Goal: Task Accomplishment & Management: Use online tool/utility

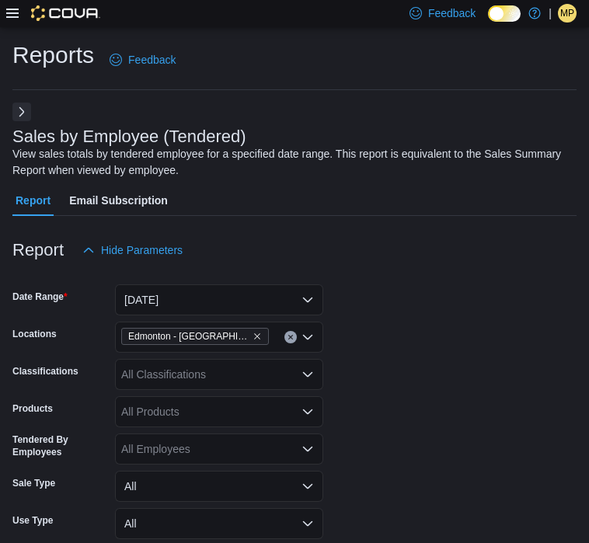
scroll to position [544, 0]
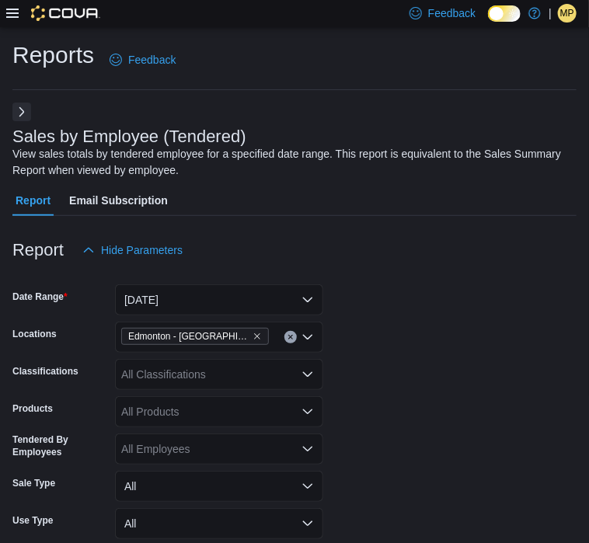
scroll to position [466, 0]
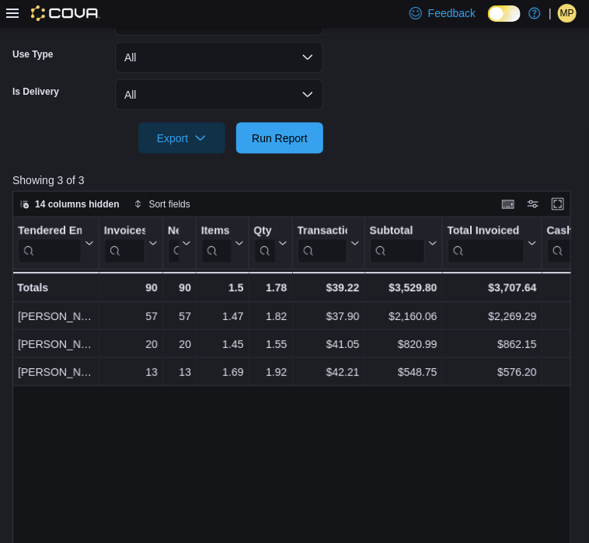
click at [295, 119] on div at bounding box center [294, 116] width 564 height 12
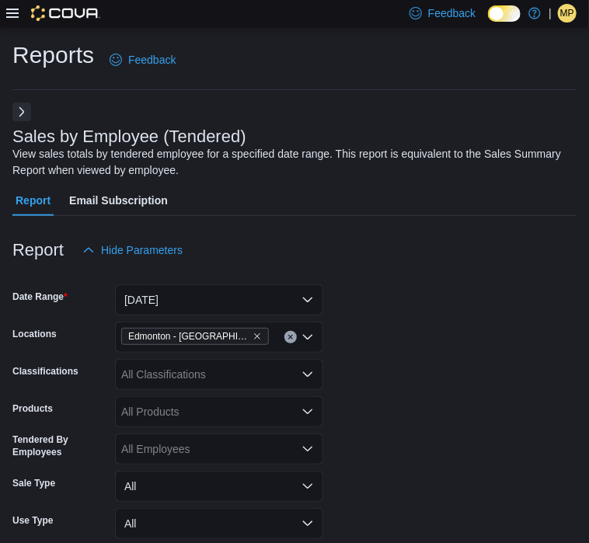
scroll to position [311, 0]
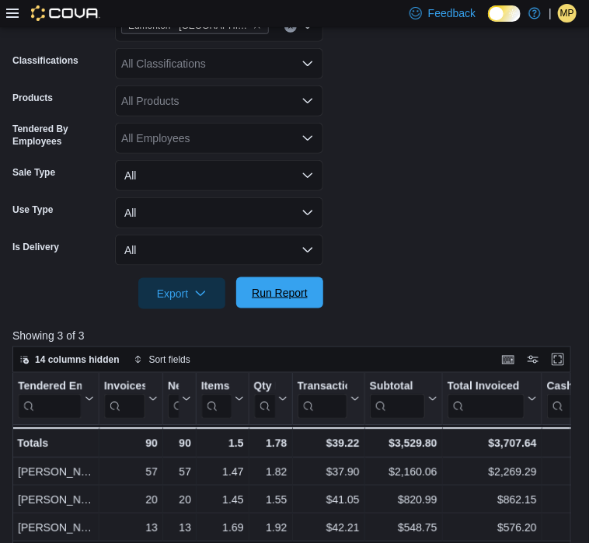
click at [296, 291] on span "Run Report" at bounding box center [280, 293] width 56 height 16
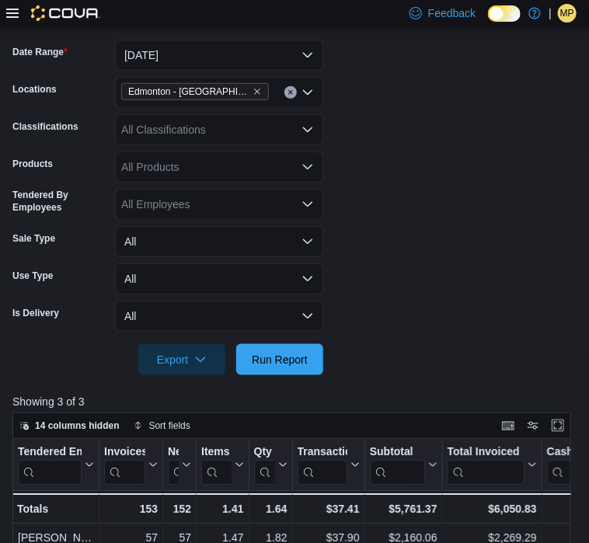
scroll to position [233, 0]
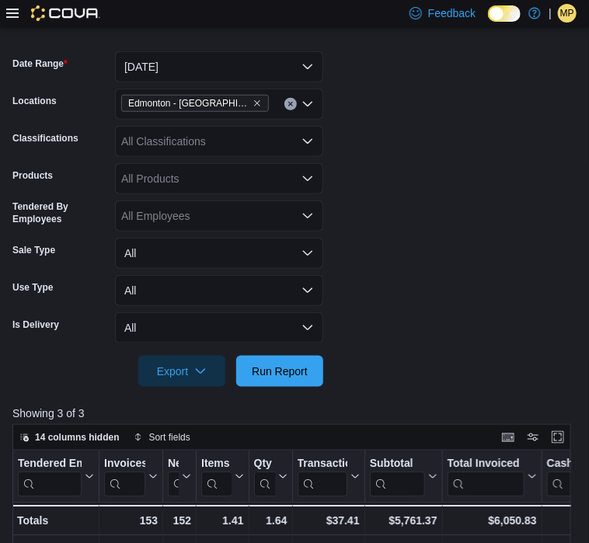
click at [397, 245] on form "Date Range [DATE] Locations [GEOGRAPHIC_DATA] - [GEOGRAPHIC_DATA] Classificatio…" at bounding box center [294, 210] width 564 height 354
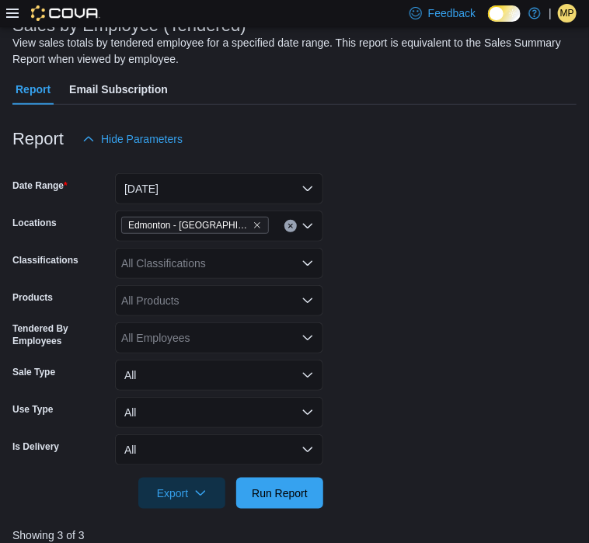
scroll to position [0, 0]
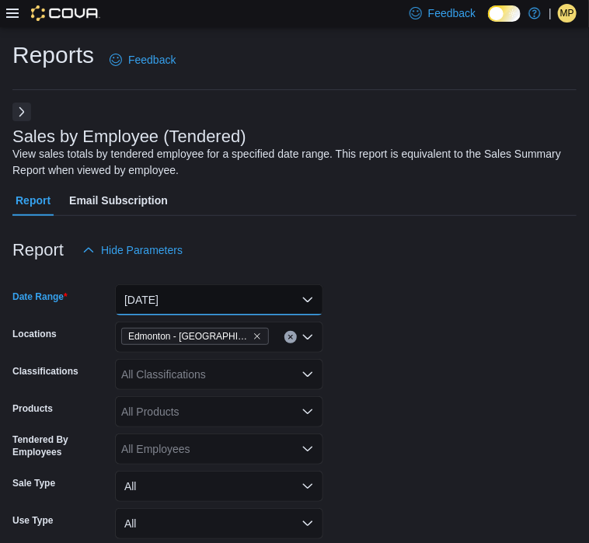
click at [183, 292] on button "[DATE]" at bounding box center [219, 299] width 208 height 31
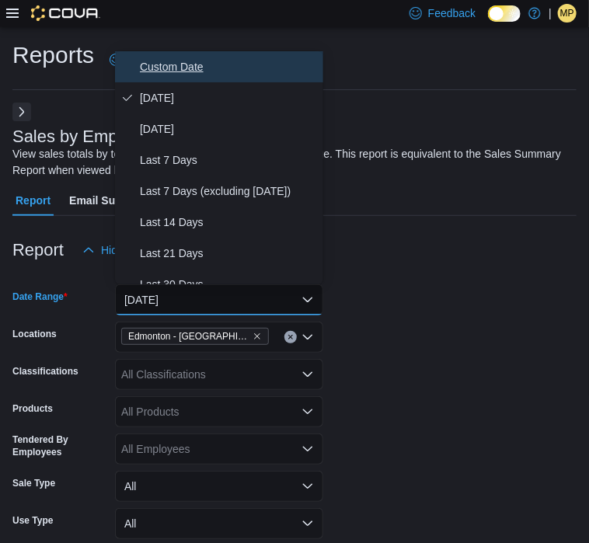
click at [197, 64] on span "Custom Date" at bounding box center [228, 66] width 177 height 19
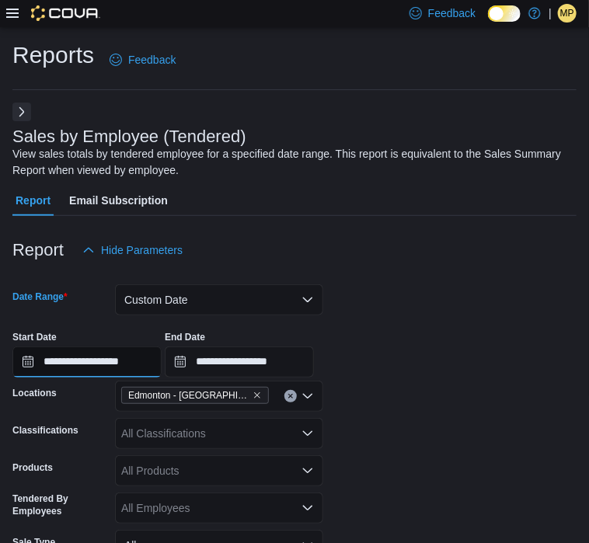
click at [162, 361] on input "**********" at bounding box center [86, 362] width 149 height 31
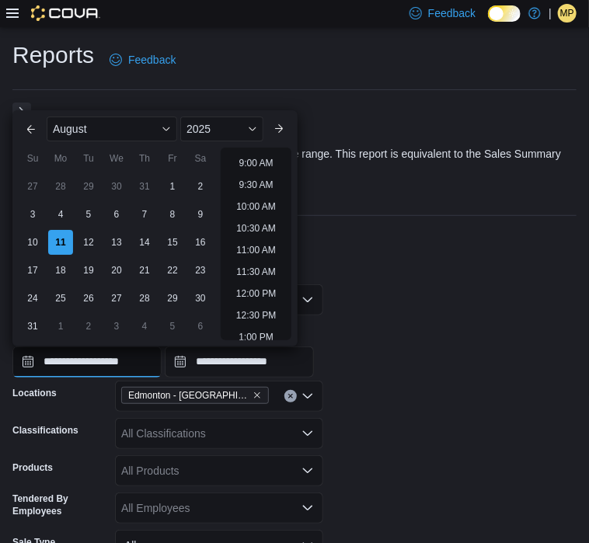
scroll to position [622, 0]
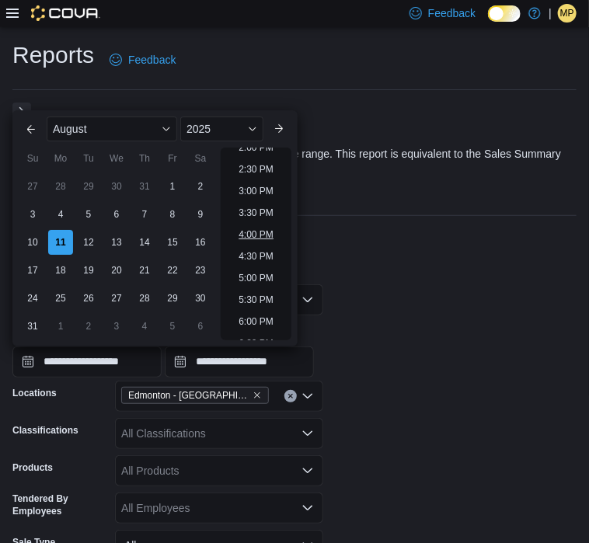
click at [268, 229] on li "4:00 PM" at bounding box center [255, 234] width 47 height 19
type input "**********"
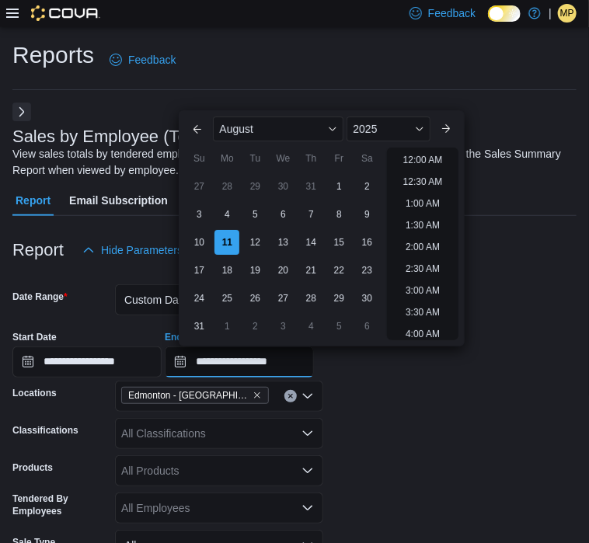
click at [314, 358] on input "**********" at bounding box center [239, 362] width 149 height 31
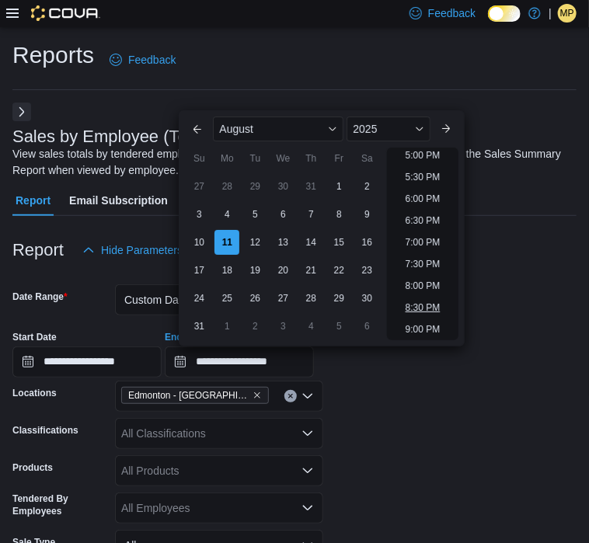
click at [426, 311] on li "8:30 PM" at bounding box center [422, 307] width 47 height 19
type input "**********"
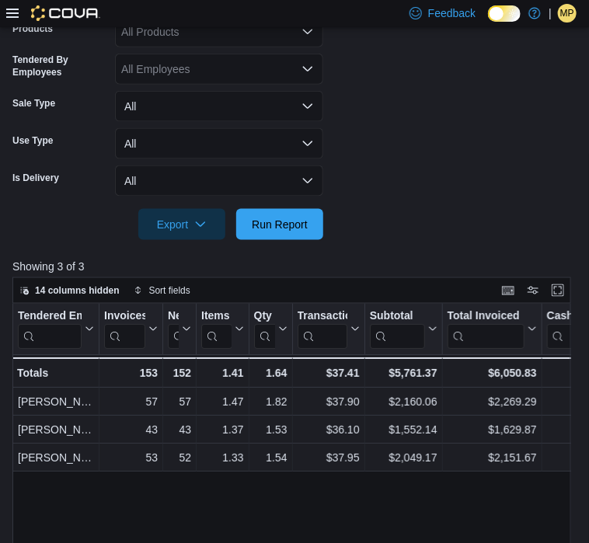
scroll to position [466, 0]
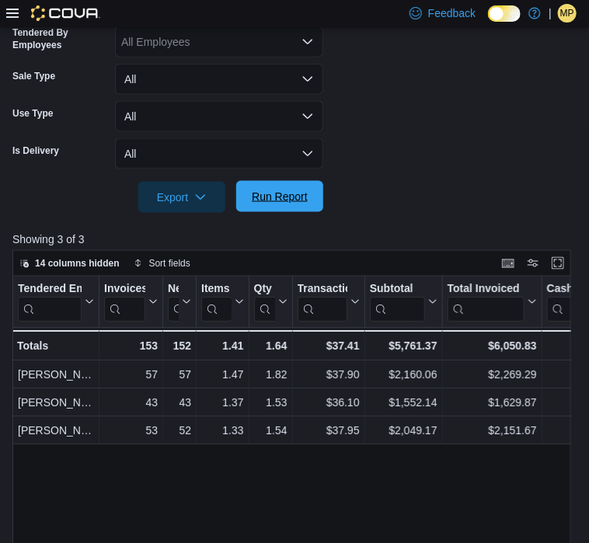
click at [270, 198] on span "Run Report" at bounding box center [280, 197] width 56 height 16
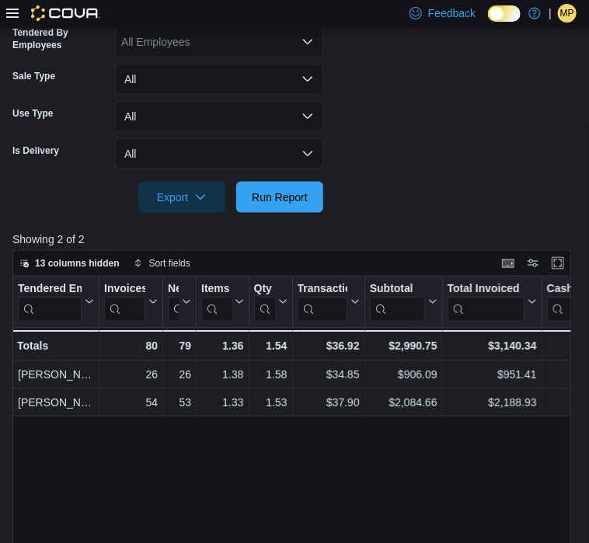
click at [394, 89] on form "**********" at bounding box center [294, 6] width 564 height 413
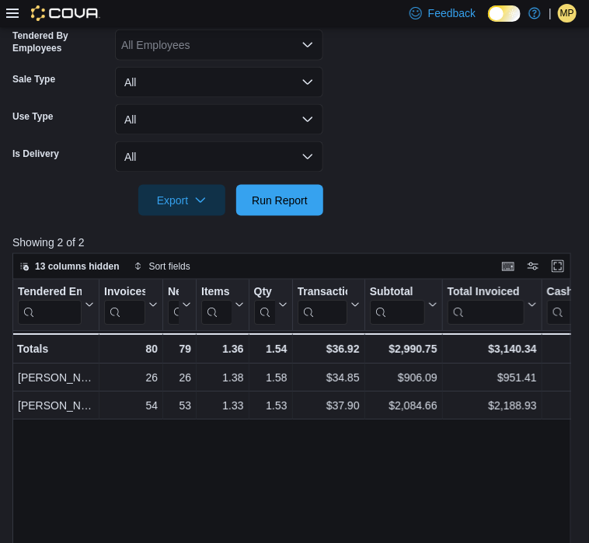
scroll to position [78, 0]
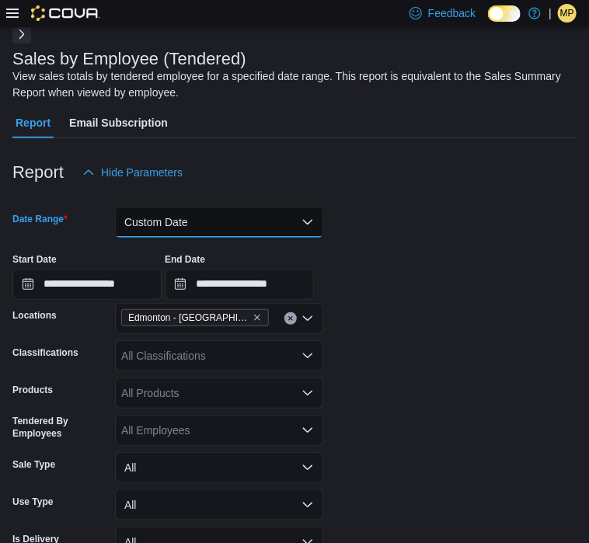
click at [168, 226] on button "Custom Date" at bounding box center [219, 222] width 208 height 31
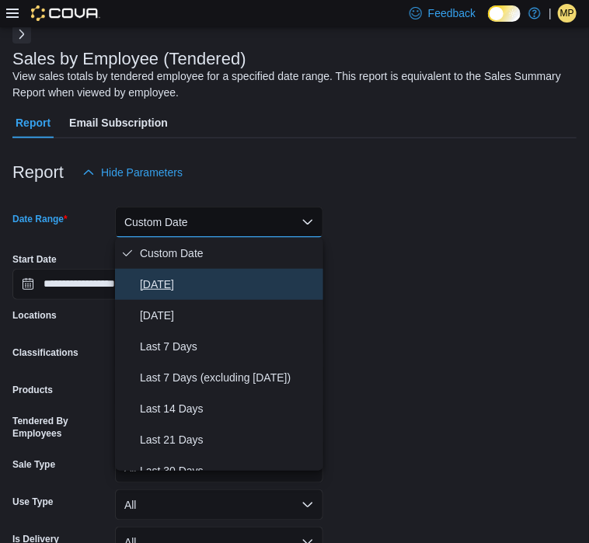
click at [169, 274] on button "[DATE]" at bounding box center [219, 284] width 208 height 31
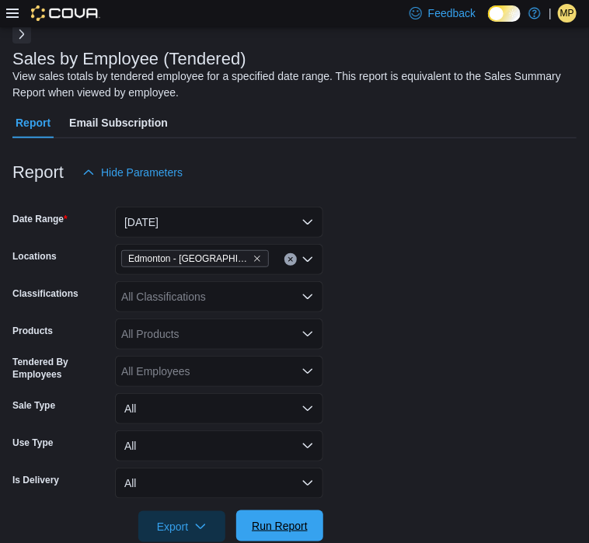
click at [305, 521] on span "Run Report" at bounding box center [280, 526] width 56 height 16
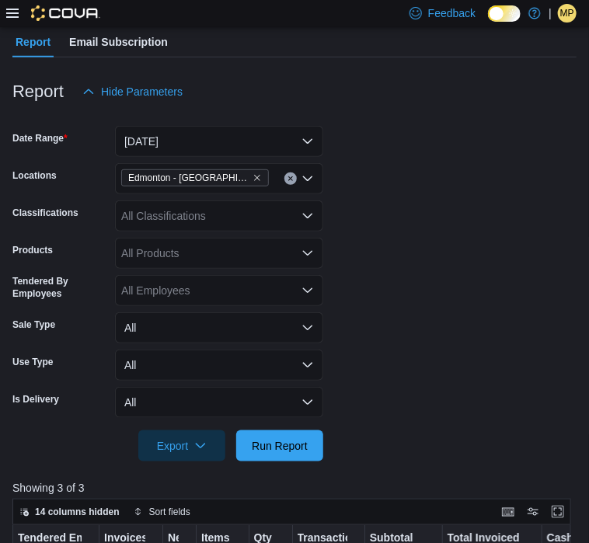
scroll to position [155, 0]
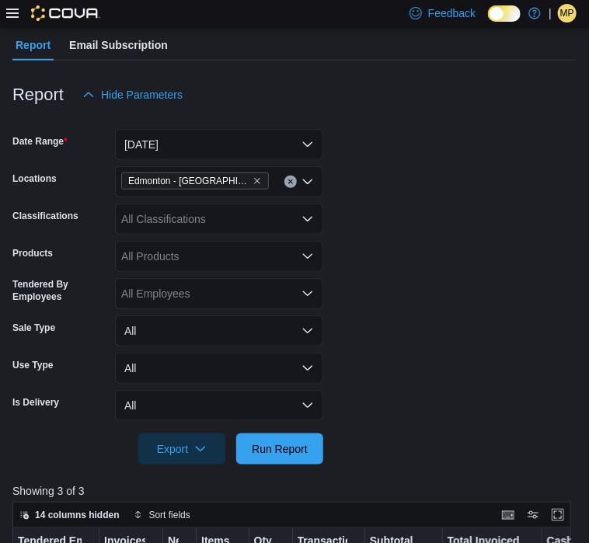
click at [142, 223] on div "All Classifications" at bounding box center [219, 219] width 208 height 31
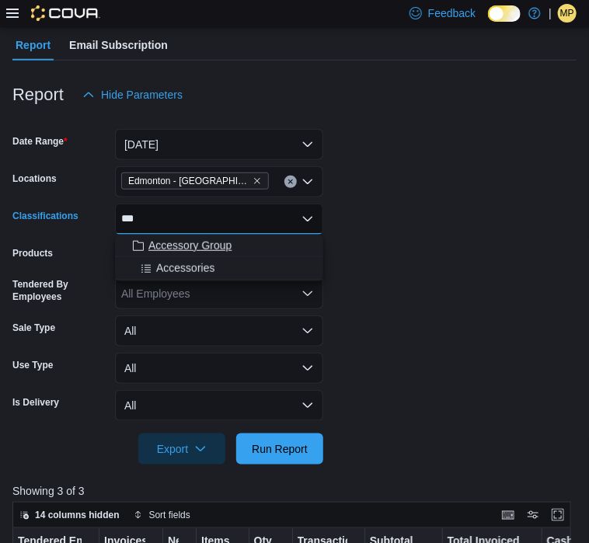
type input "***"
click at [185, 244] on span "Accessory Group" at bounding box center [189, 246] width 83 height 16
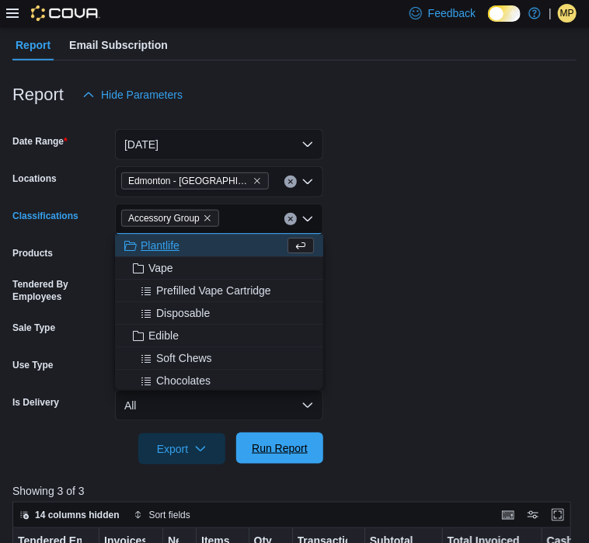
click at [291, 458] on span "Run Report" at bounding box center [280, 448] width 68 height 31
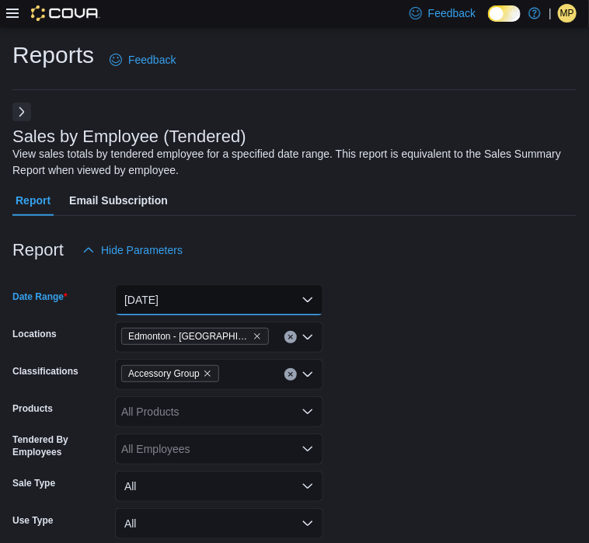
click at [186, 297] on button "[DATE]" at bounding box center [219, 299] width 208 height 31
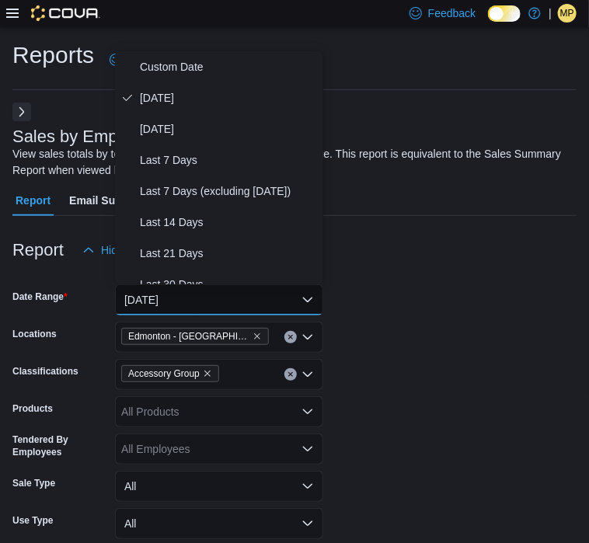
click at [503, 287] on form "Date Range [DATE] Locations [GEOGRAPHIC_DATA] - [GEOGRAPHIC_DATA] Classificatio…" at bounding box center [294, 443] width 564 height 354
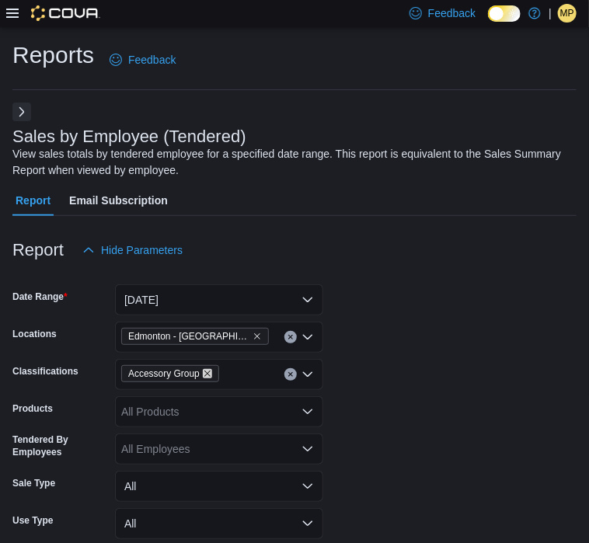
click at [203, 373] on icon "Remove Accessory Group from selection in this group" at bounding box center [207, 373] width 9 height 9
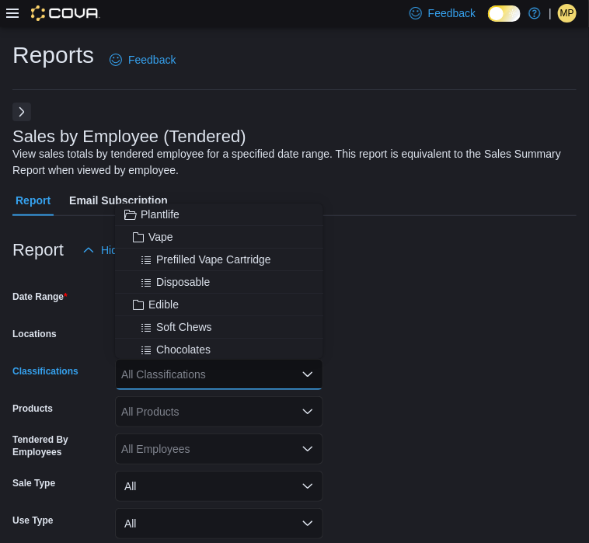
click at [419, 363] on form "Date Range [DATE] Locations [GEOGRAPHIC_DATA] - [GEOGRAPHIC_DATA] Classificatio…" at bounding box center [294, 443] width 564 height 354
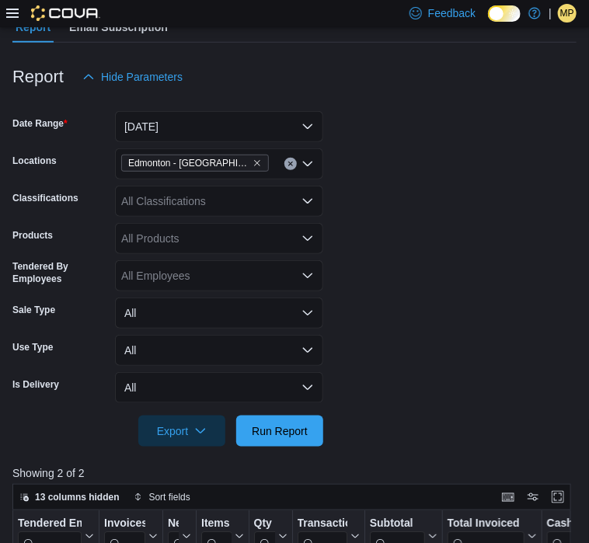
scroll to position [389, 0]
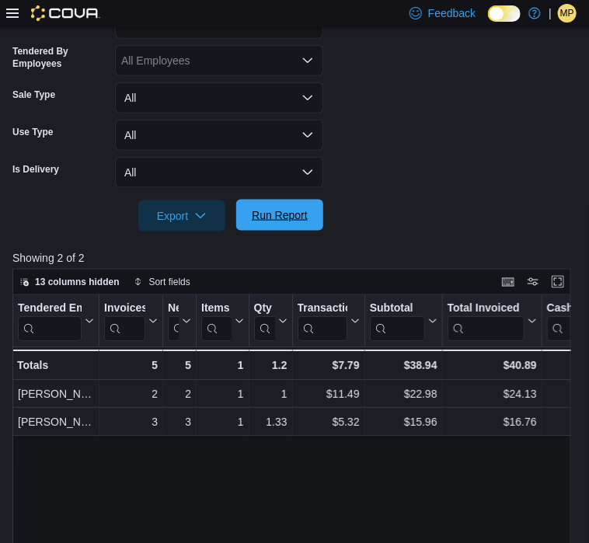
click at [289, 202] on span "Run Report" at bounding box center [280, 215] width 68 height 31
